Goal: Communication & Community: Ask a question

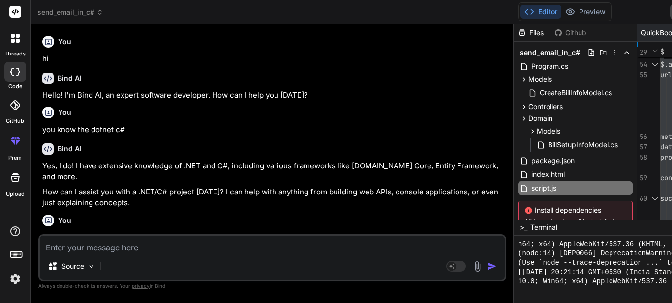
drag, startPoint x: 0, startPoint y: 0, endPoint x: 144, endPoint y: 249, distance: 287.5
click at [144, 250] on textarea at bounding box center [272, 244] width 465 height 17
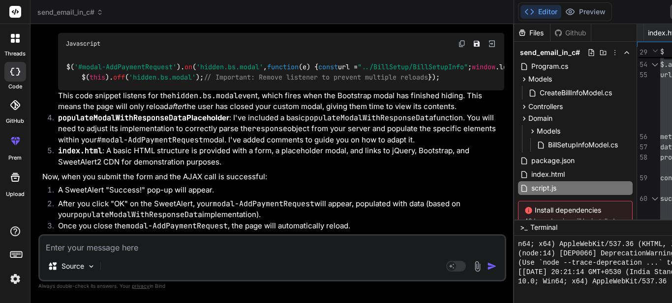
paste textarea "Hi [PERSON_NAME], I hope you’re doing well , here I want to cancel my house ben…"
type textarea "Hi [PERSON_NAME], I hope you’re doing well , here I want to cancel my house ben…"
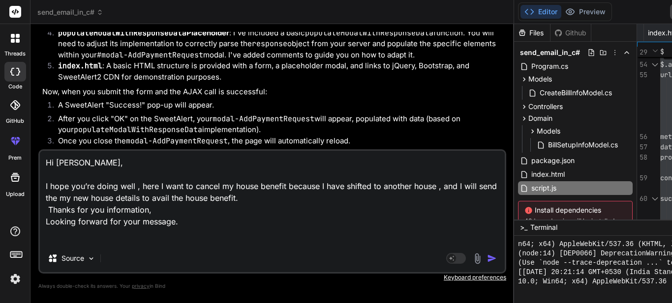
type textarea "x"
type textarea "Hi [PERSON_NAME], I hope you’re doing well , here I want to cancel my house ben…"
type textarea "x"
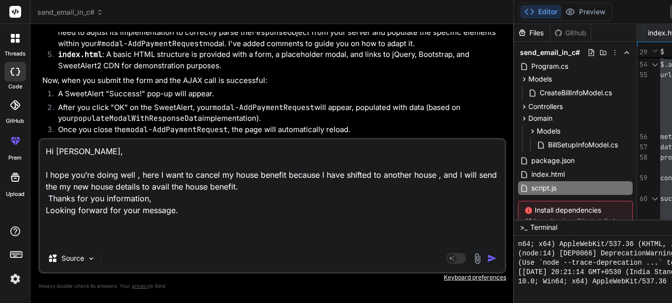
type textarea "Hi [PERSON_NAME], I hope you’re doing well , here I want to cancel my house ben…"
type textarea "x"
type textarea "Hi [PERSON_NAME], I hope you’re doing well , here I want to cancel my house ben…"
type textarea "x"
type textarea "Hi [PERSON_NAME], I hope you’re doing well , here I want to cancel my house ben…"
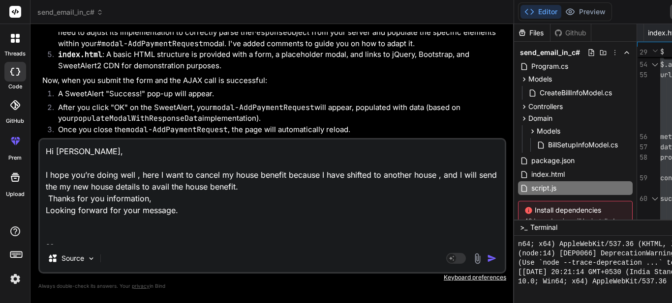
type textarea "x"
type textarea "Hi [PERSON_NAME], I hope you’re doing well , here I want to cancel my house ben…"
type textarea "x"
type textarea "Hi [PERSON_NAME], I hope you’re doing well , here I want to cancel my house ben…"
type textarea "x"
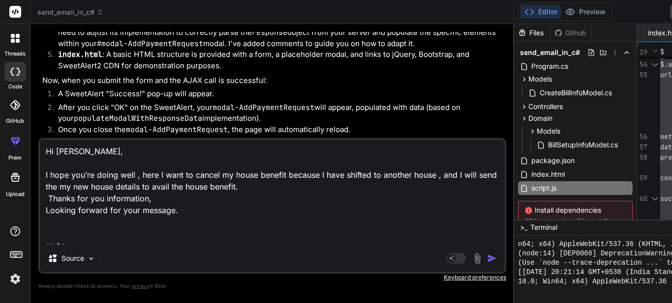
type textarea "Hi [PERSON_NAME], I hope you’re doing well , here I want to cancel my house ben…"
type textarea "x"
type textarea "Hi [PERSON_NAME], I hope you’re doing well , here I want to cancel my house ben…"
type textarea "x"
type textarea "Hi [PERSON_NAME], I hope you’re doing well , here I want to cancel my house ben…"
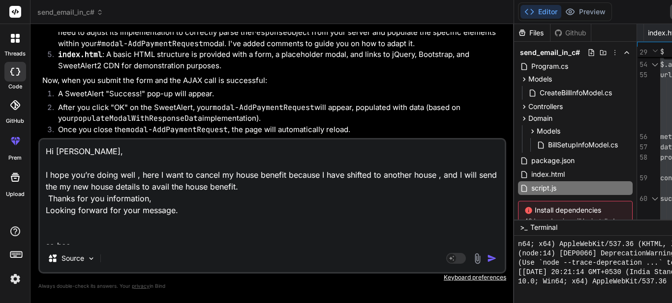
type textarea "x"
type textarea "Hi [PERSON_NAME], I hope you’re doing well , here I want to cancel my house ben…"
type textarea "x"
type textarea "Hi [PERSON_NAME], I hope you’re doing well , here I want to cancel my house ben…"
type textarea "x"
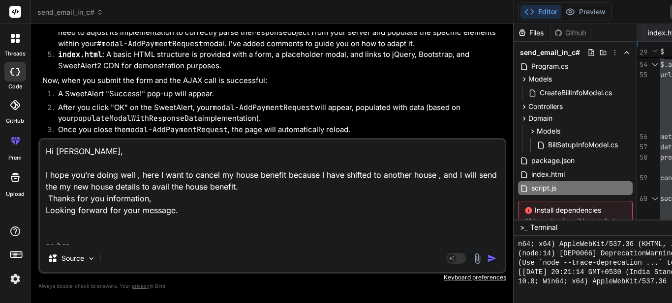
type textarea "Hi [PERSON_NAME], I hope you’re doing well , here I want to cancel my house ben…"
type textarea "x"
type textarea "Hi [PERSON_NAME], I hope you’re doing well , here I want to cancel my house ben…"
type textarea "x"
type textarea "Hi [PERSON_NAME], I hope you’re doing well , here I want to cancel my house ben…"
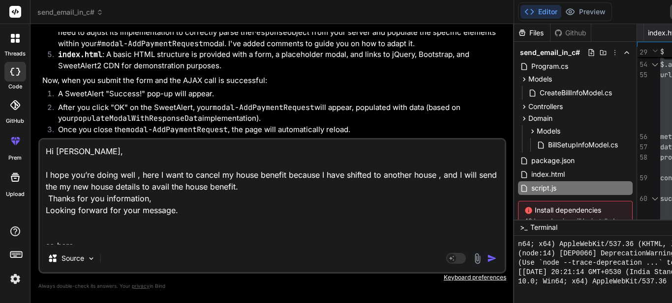
type textarea "x"
type textarea "Hi [PERSON_NAME], I hope you’re doing well , here I want to cancel my house ben…"
type textarea "x"
type textarea "Hi [PERSON_NAME], I hope you’re doing well , here I want to cancel my house ben…"
type textarea "x"
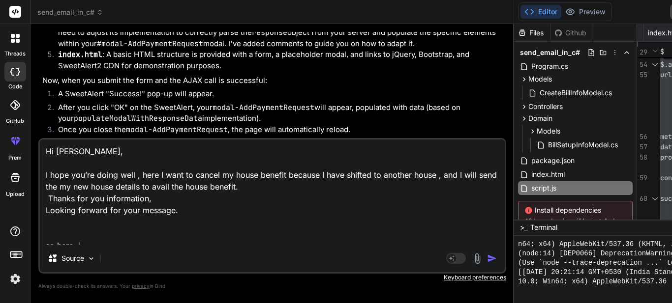
type textarea "Hi [PERSON_NAME], I hope you’re doing well , here I want to cancel my house ben…"
type textarea "x"
type textarea "Hi [PERSON_NAME], I hope you’re doing well , here I want to cancel my house ben…"
type textarea "x"
type textarea "Hi [PERSON_NAME], I hope you’re doing well , here I want to cancel my house ben…"
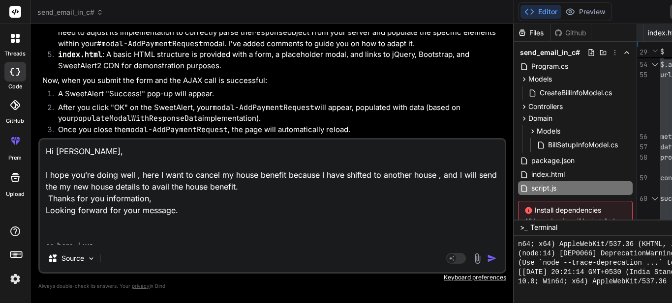
type textarea "x"
type textarea "Hi [PERSON_NAME], I hope you’re doing well , here I want to cancel my house ben…"
type textarea "x"
type textarea "Hi [PERSON_NAME], I hope you’re doing well , here I want to cancel my house ben…"
type textarea "x"
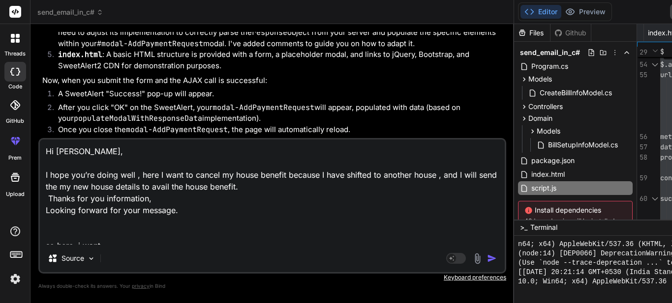
type textarea "Hi [PERSON_NAME], I hope you’re doing well , here I want to cancel my house ben…"
type textarea "x"
type textarea "Hi [PERSON_NAME], I hope you’re doing well , here I want to cancel my house ben…"
type textarea "x"
type textarea "Hi [PERSON_NAME], I hope you’re doing well , here I want to cancel my house ben…"
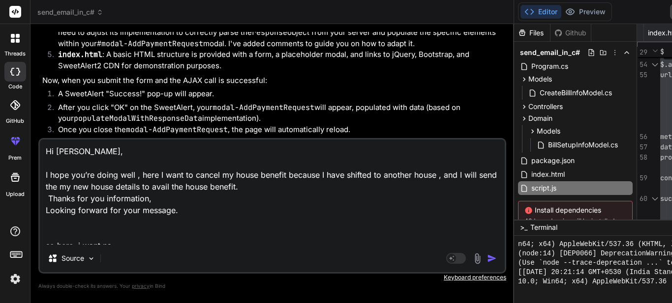
type textarea "x"
type textarea "Hi [PERSON_NAME], I hope you’re doing well , here I want to cancel my house ben…"
type textarea "x"
type textarea "Hi [PERSON_NAME], I hope you’re doing well , here I want to cancel my house ben…"
type textarea "x"
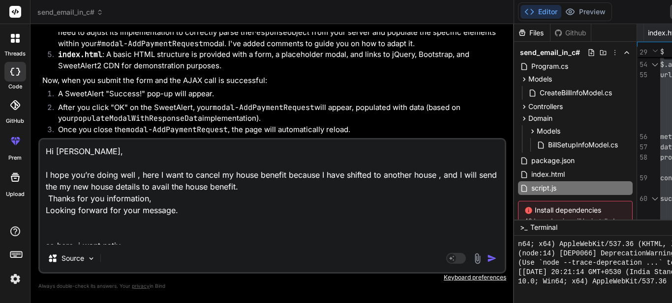
type textarea "Hi [PERSON_NAME], I hope you’re doing well , here I want to cancel my house ben…"
type textarea "x"
type textarea "Hi [PERSON_NAME], I hope you’re doing well , here I want to cancel my house ben…"
type textarea "x"
type textarea "Hi [PERSON_NAME], I hope you’re doing well , here I want to cancel my house ben…"
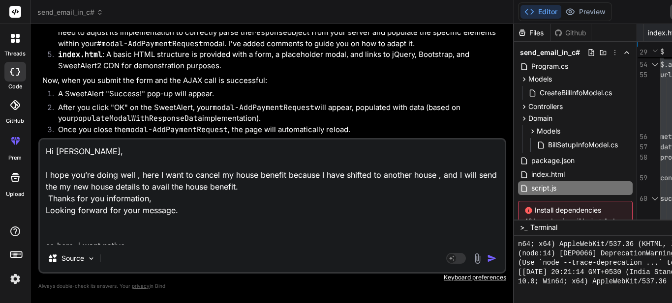
type textarea "x"
type textarea "Hi [PERSON_NAME], I hope you’re doing well , here I want to cancel my house ben…"
type textarea "x"
type textarea "Hi [PERSON_NAME], I hope you’re doing well , here I want to cancel my house ben…"
type textarea "x"
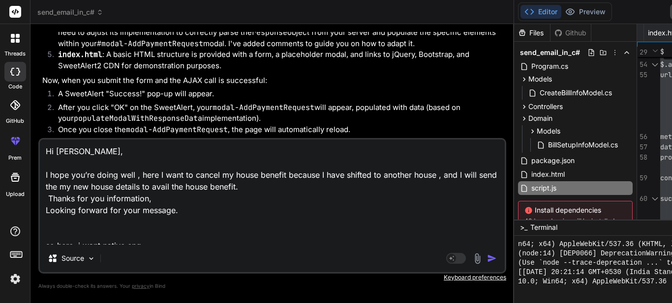
type textarea "Hi [PERSON_NAME], I hope you’re doing well , here I want to cancel my house ben…"
type textarea "x"
type textarea "Hi [PERSON_NAME], I hope you’re doing well , here I want to cancel my house ben…"
type textarea "x"
type textarea "Hi [PERSON_NAME], I hope you’re doing well , here I want to cancel my house ben…"
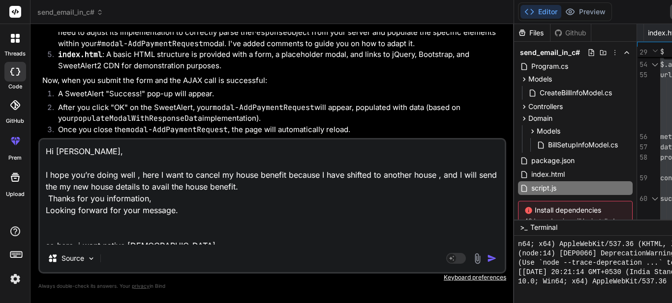
type textarea "x"
type textarea "Hi [PERSON_NAME], I hope you’re doing well , here I want to cancel my house ben…"
type textarea "x"
type textarea "Hi [PERSON_NAME], I hope you’re doing well , here I want to cancel my house ben…"
type textarea "x"
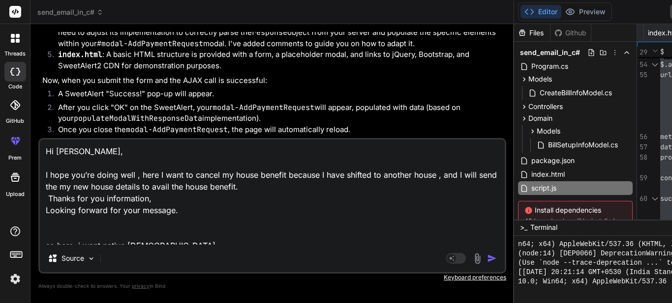
type textarea "Hi [PERSON_NAME], I hope you’re doing well , here I want to cancel my house ben…"
type textarea "x"
type textarea "Hi [PERSON_NAME], I hope you’re doing well , here I want to cancel my house ben…"
type textarea "x"
type textarea "Hi [PERSON_NAME], I hope you’re doing well , here I want to cancel my house ben…"
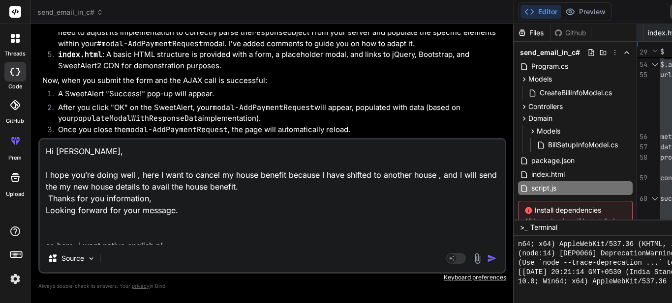
type textarea "x"
type textarea "Hi [PERSON_NAME], I hope you’re doing well , here I want to cancel my house ben…"
type textarea "x"
type textarea "Hi [PERSON_NAME], I hope you’re doing well , here I want to cancel my house ben…"
type textarea "x"
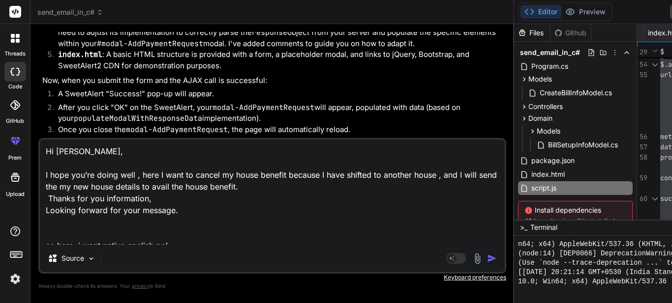
type textarea "Hi [PERSON_NAME], I hope you’re doing well , here I want to cancel my house ben…"
type textarea "x"
type textarea "Hi [PERSON_NAME], I hope you’re doing well , here I want to cancel my house ben…"
type textarea "x"
type textarea "Hi [PERSON_NAME], I hope you’re doing well , here I want to cancel my house ben…"
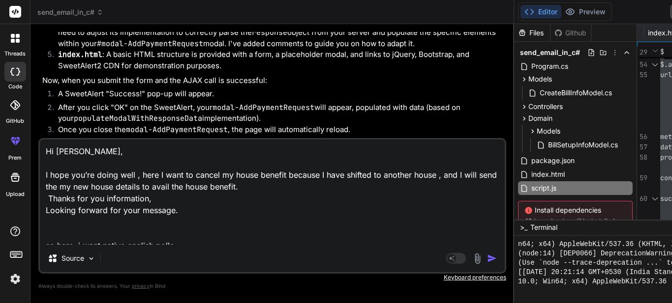
type textarea "x"
type textarea "Hi [PERSON_NAME], I hope you’re doing well , here I want to cancel my house ben…"
type textarea "x"
type textarea "Hi [PERSON_NAME], I hope you’re doing well , here I want to cancel my house ben…"
type textarea "x"
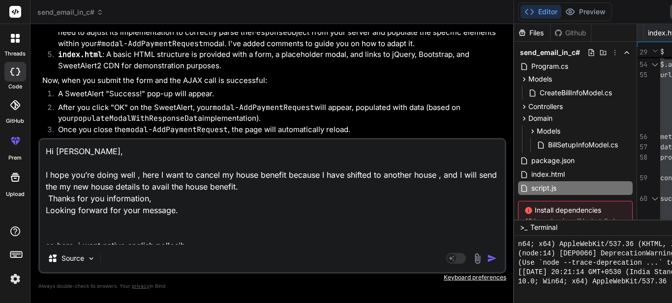
type textarea "Hi [PERSON_NAME], I hope you’re doing well , here I want to cancel my house ben…"
type textarea "x"
type textarea "Hi [PERSON_NAME], I hope you’re doing well , here I want to cancel my house ben…"
type textarea "x"
type textarea "Hi [PERSON_NAME], I hope you’re doing well , here I want to cancel my house ben…"
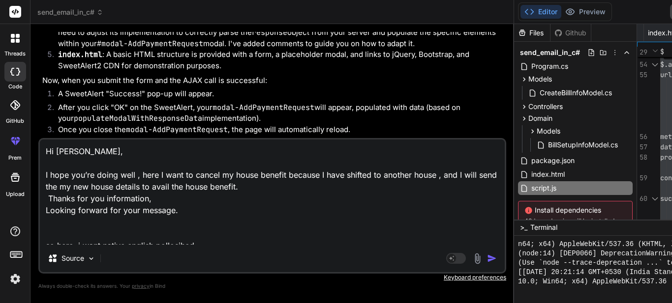
type textarea "x"
type textarea "Hi [PERSON_NAME], I hope you’re doing well , here I want to cancel my house ben…"
type textarea "x"
type textarea "Hi [PERSON_NAME], I hope you’re doing well , here I want to cancel my house ben…"
type textarea "x"
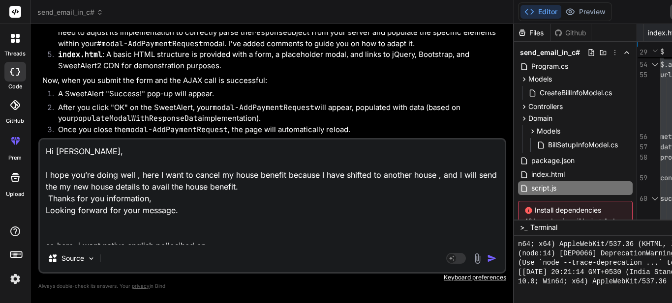
type textarea "Hi [PERSON_NAME], I hope you’re doing well , here I want to cancel my house ben…"
type textarea "x"
type textarea "Hi [PERSON_NAME], I hope you’re doing well , here I want to cancel my house ben…"
type textarea "x"
type textarea "Hi [PERSON_NAME], I hope you’re doing well , here I want to cancel my house ben…"
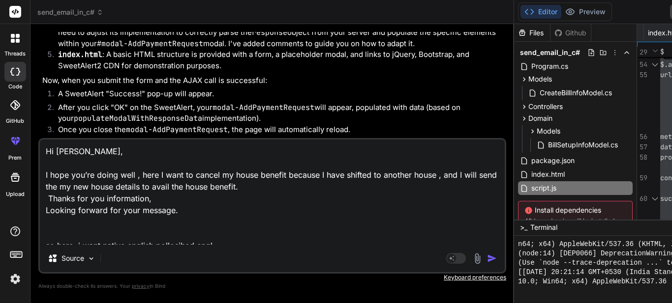
type textarea "x"
type textarea "Hi [PERSON_NAME], I hope you’re doing well , here I want to cancel my house ben…"
type textarea "x"
type textarea "Hi [PERSON_NAME], I hope you’re doing well , here I want to cancel my house ben…"
type textarea "x"
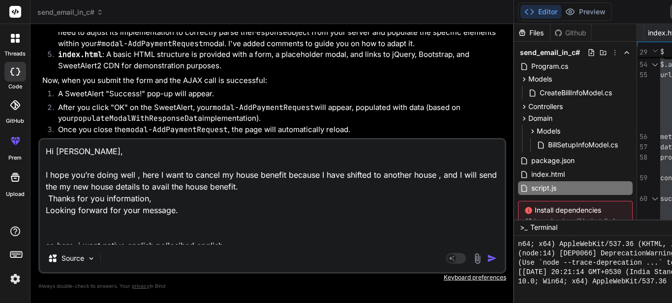
type textarea "Hi [PERSON_NAME], I hope you’re doing well , here I want to cancel my house ben…"
type textarea "x"
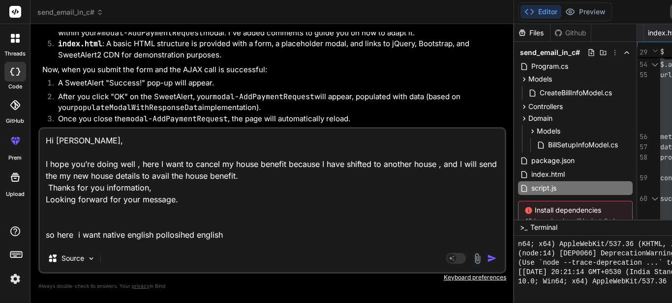
type textarea "Hi [PERSON_NAME], I hope you’re doing well , here I want to cancel my house ben…"
type textarea "x"
type textarea "Hi [PERSON_NAME], I hope you’re doing well , here I want to cancel my house ben…"
type textarea "x"
type textarea "Hi [PERSON_NAME], I hope you’re doing well , here I want to cancel my house ben…"
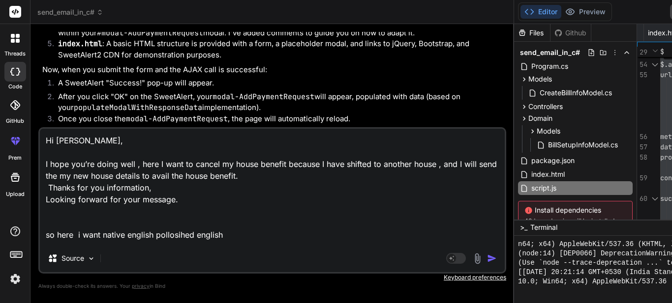
type textarea "x"
type textarea "Hi [PERSON_NAME], I hope you’re doing well , here I want to cancel my house ben…"
type textarea "x"
type textarea "Hi [PERSON_NAME], I hope you’re doing well , here I want to cancel my house ben…"
type textarea "x"
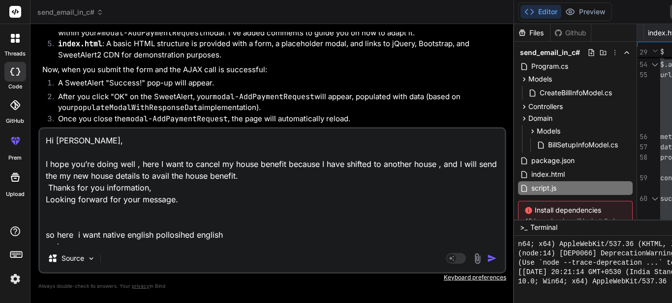
type textarea "Hi [PERSON_NAME], I hope you’re doing well , here I want to cancel my house ben…"
type textarea "x"
type textarea "Hi [PERSON_NAME], I hope you’re doing well , here I want to cancel my house ben…"
type textarea "x"
type textarea "Hi [PERSON_NAME], I hope you’re doing well , here I want to cancel my house ben…"
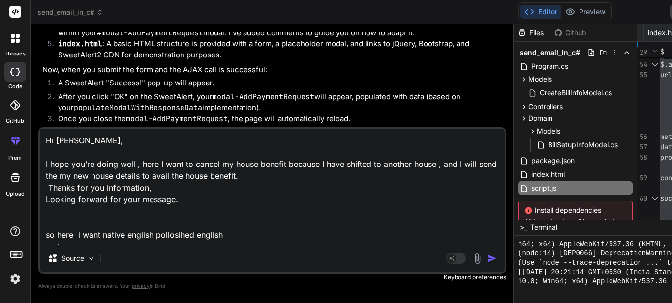
type textarea "x"
type textarea "Hi [PERSON_NAME], I hope you’re doing well , here I want to cancel my house ben…"
type textarea "x"
type textarea "Hi [PERSON_NAME], I hope you’re doing well , here I want to cancel my house ben…"
type textarea "x"
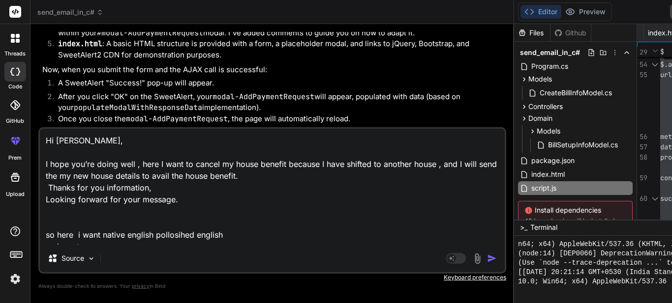
type textarea "Hi [PERSON_NAME], I hope you’re doing well , here I want to cancel my house ben…"
type textarea "x"
type textarea "Hi [PERSON_NAME], I hope you’re doing well , here I want to cancel my house ben…"
type textarea "x"
type textarea "Hi [PERSON_NAME], I hope you’re doing well , here I want to cancel my house ben…"
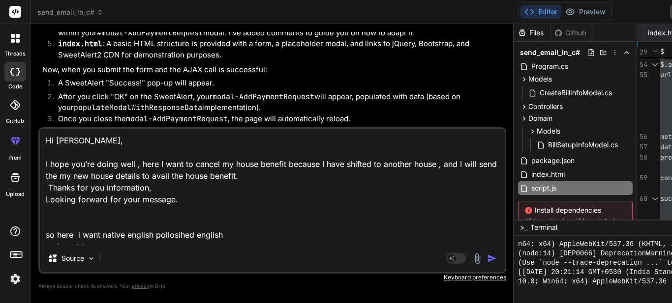
type textarea "x"
type textarea "Hi [PERSON_NAME], I hope you’re doing well , here I want to cancel my house ben…"
type textarea "x"
type textarea "Hi [PERSON_NAME], I hope you’re doing well , here I want to cancel my house ben…"
type textarea "x"
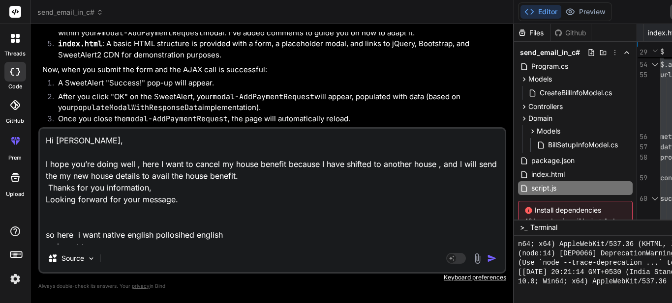
type textarea "Hi [PERSON_NAME], I hope you’re doing well , here I want to cancel my house ben…"
type textarea "x"
type textarea "Hi [PERSON_NAME], I hope you’re doing well , here I want to cancel my house ben…"
type textarea "x"
type textarea "Hi [PERSON_NAME], I hope you’re doing well , here I want to cancel my house ben…"
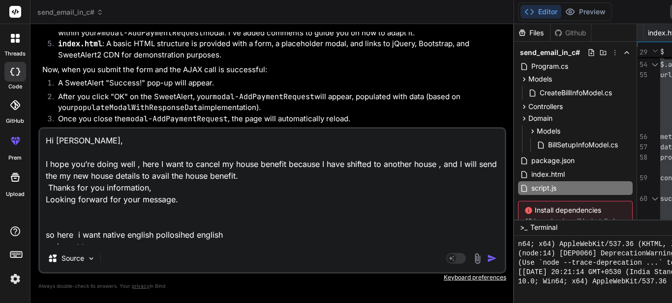
type textarea "x"
type textarea "Hi [PERSON_NAME], I hope you’re doing well , here I want to cancel my house ben…"
type textarea "x"
type textarea "Hi [PERSON_NAME], I hope you’re doing well , here I want to cancel my house ben…"
type textarea "x"
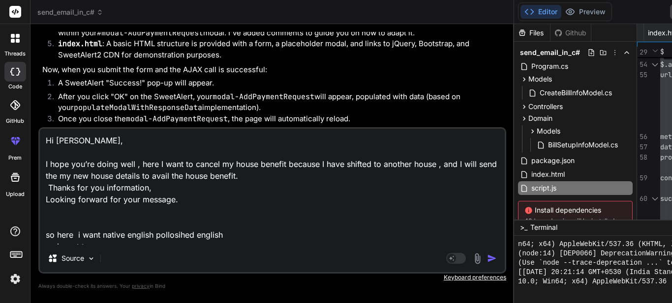
type textarea "Hi [PERSON_NAME], I hope you’re doing well , here I want to cancel my house ben…"
type textarea "x"
type textarea "Hi [PERSON_NAME], I hope you’re doing well , here I want to cancel my house ben…"
type textarea "x"
type textarea "Hi [PERSON_NAME], I hope you’re doing well , here I want to cancel my house ben…"
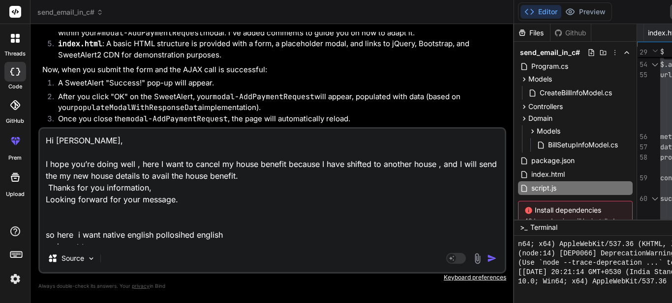
type textarea "x"
type textarea "Hi [PERSON_NAME], I hope you’re doing well , here I want to cancel my house ben…"
type textarea "x"
type textarea "Hi [PERSON_NAME], I hope you’re doing well , here I want to cancel my house ben…"
type textarea "x"
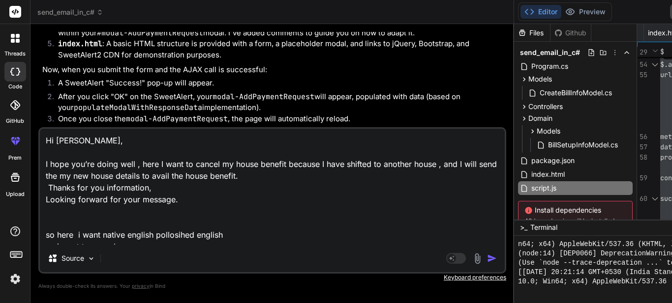
type textarea "Hi [PERSON_NAME], I hope you’re doing well , here I want to cancel my house ben…"
type textarea "x"
type textarea "Hi [PERSON_NAME], I hope you’re doing well , here I want to cancel my house ben…"
type textarea "x"
type textarea "Hi [PERSON_NAME], I hope you’re doing well , here I want to cancel my house ben…"
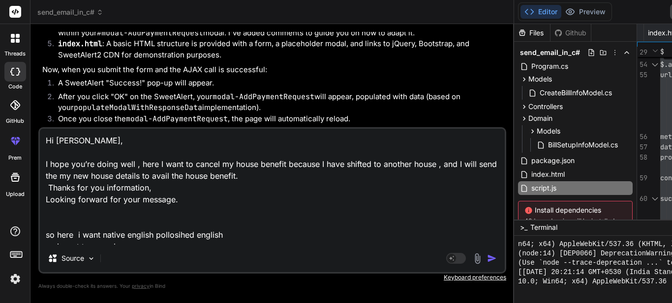
type textarea "x"
type textarea "Hi [PERSON_NAME], I hope you’re doing well , here I want to cancel my house ben…"
type textarea "x"
type textarea "Hi [PERSON_NAME], I hope you’re doing well , here I want to cancel my house ben…"
type textarea "x"
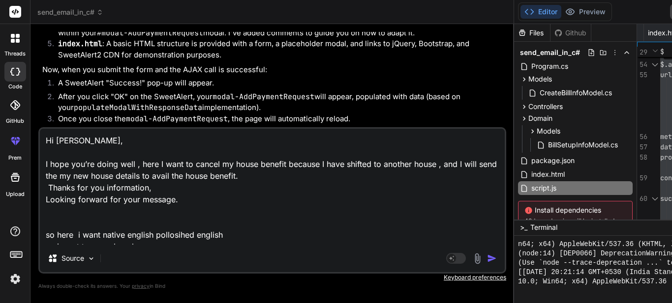
type textarea "Hi [PERSON_NAME], I hope you’re doing well , here I want to cancel my house ben…"
type textarea "x"
type textarea "Hi [PERSON_NAME], I hope you’re doing well , here I want to cancel my house ben…"
type textarea "x"
type textarea "Hi [PERSON_NAME], I hope you’re doing well , here I want to cancel my house ben…"
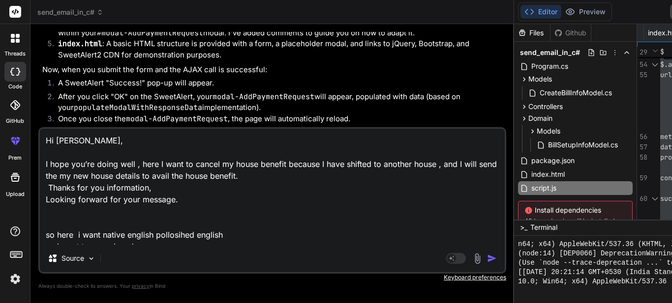
type textarea "x"
type textarea "Hi [PERSON_NAME], I hope you’re doing well , here I want to cancel my house ben…"
type textarea "x"
type textarea "Hi [PERSON_NAME], I hope you’re doing well , here I want to cancel my house ben…"
type textarea "x"
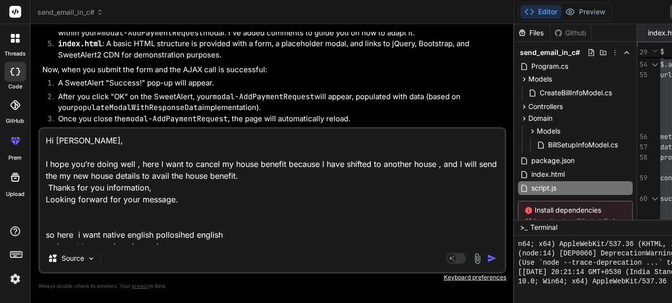
type textarea "Hi [PERSON_NAME], I hope you’re doing well , here I want to cancel my house ben…"
type textarea "x"
type textarea "Hi [PERSON_NAME], I hope you’re doing well , here I want to cancel my house ben…"
type textarea "x"
type textarea "Hi [PERSON_NAME], I hope you’re doing well , here I want to cancel my house ben…"
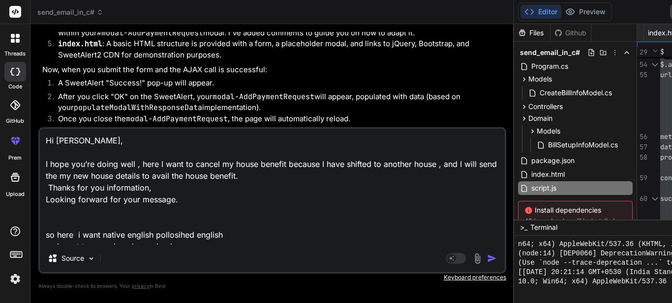
type textarea "x"
type textarea "Hi [PERSON_NAME], I hope you’re doing well , here I want to cancel my house ben…"
type textarea "x"
type textarea "Hi [PERSON_NAME], I hope you’re doing well , here I want to cancel my house ben…"
type textarea "x"
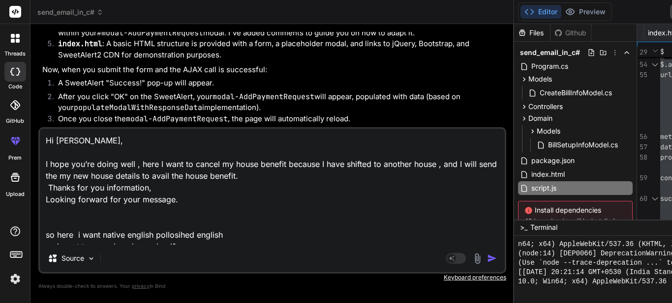
type textarea "Hi [PERSON_NAME], I hope you’re doing well , here I want to cancel my house ben…"
type textarea "x"
type textarea "Hi [PERSON_NAME], I hope you’re doing well , here I want to cancel my house ben…"
type textarea "x"
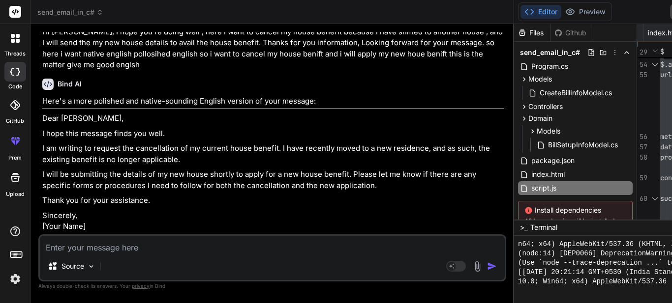
scroll to position [7005, 0]
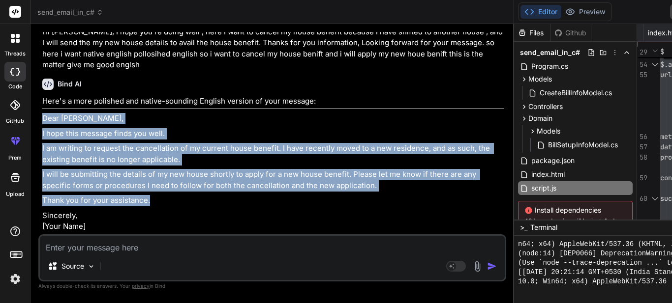
drag, startPoint x: 53, startPoint y: 114, endPoint x: 153, endPoint y: 201, distance: 132.4
click at [153, 201] on div "You hi Bind AI Hello! I'm Bind AI, an expert software developer. How can I help…" at bounding box center [272, 167] width 468 height 271
copy div "Dear [PERSON_NAME], I hope this message finds you well. I am writing to request…"
click at [147, 130] on p "I hope this message finds you well." at bounding box center [273, 133] width 462 height 11
click at [301, 131] on div "Here's a more polished and native-sounding English version of your message: Dea…" at bounding box center [273, 164] width 462 height 137
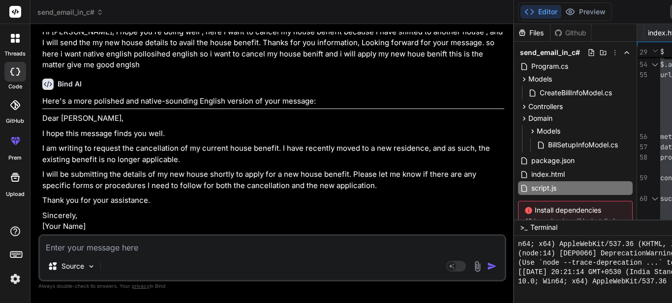
click at [173, 242] on textarea at bounding box center [272, 244] width 465 height 17
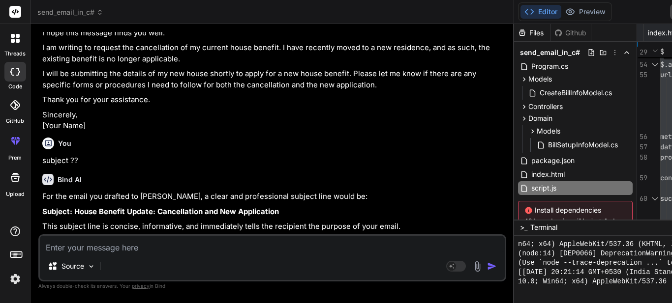
scroll to position [7102, 0]
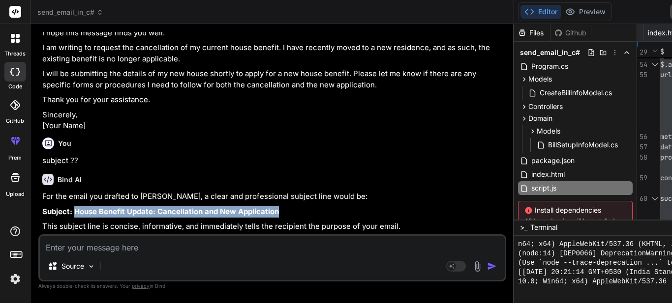
drag, startPoint x: 290, startPoint y: 212, endPoint x: 73, endPoint y: 211, distance: 216.3
click at [73, 211] on p "Subject: House Benefit Update: Cancellation and New Application" at bounding box center [273, 211] width 462 height 11
copy strong "House Benefit Update: Cancellation and New Application"
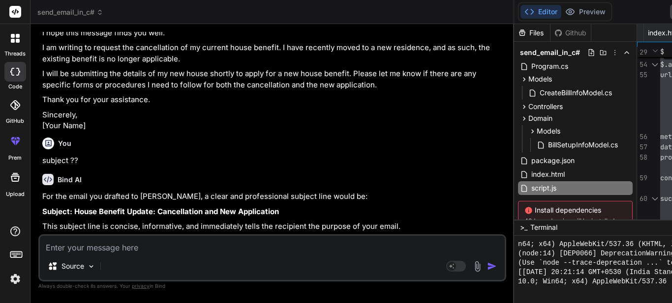
click at [144, 248] on textarea at bounding box center [272, 244] width 465 height 17
paste textarea "Cancellation for House Benefit-EmpId:11454"
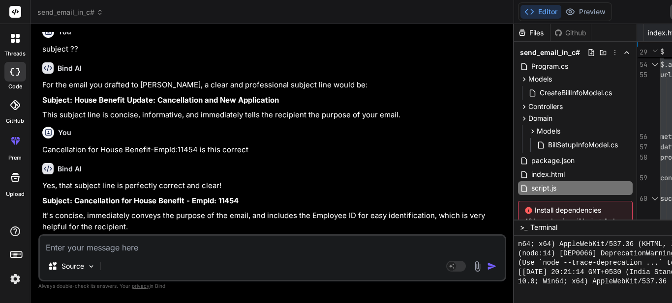
scroll to position [7212, 0]
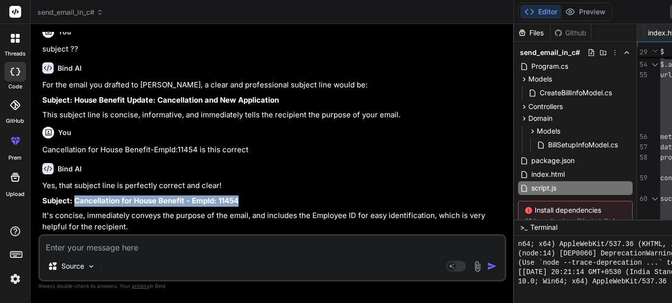
drag, startPoint x: 247, startPoint y: 200, endPoint x: 74, endPoint y: 200, distance: 173.1
click at [74, 200] on p "Subject: Cancellation for House Benefit - EmpId: 11454" at bounding box center [273, 201] width 462 height 11
copy strong "Cancellation for House Benefit - EmpId: 11454"
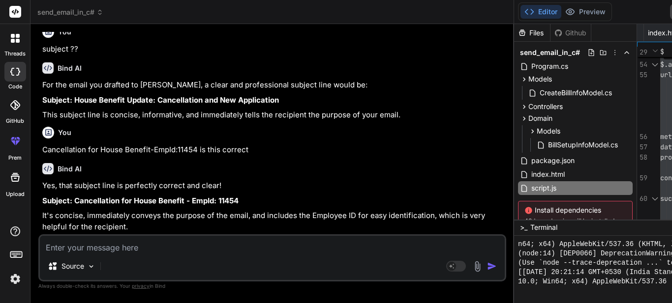
click at [163, 139] on div "You" at bounding box center [273, 133] width 462 height 12
